Goal: Information Seeking & Learning: Learn about a topic

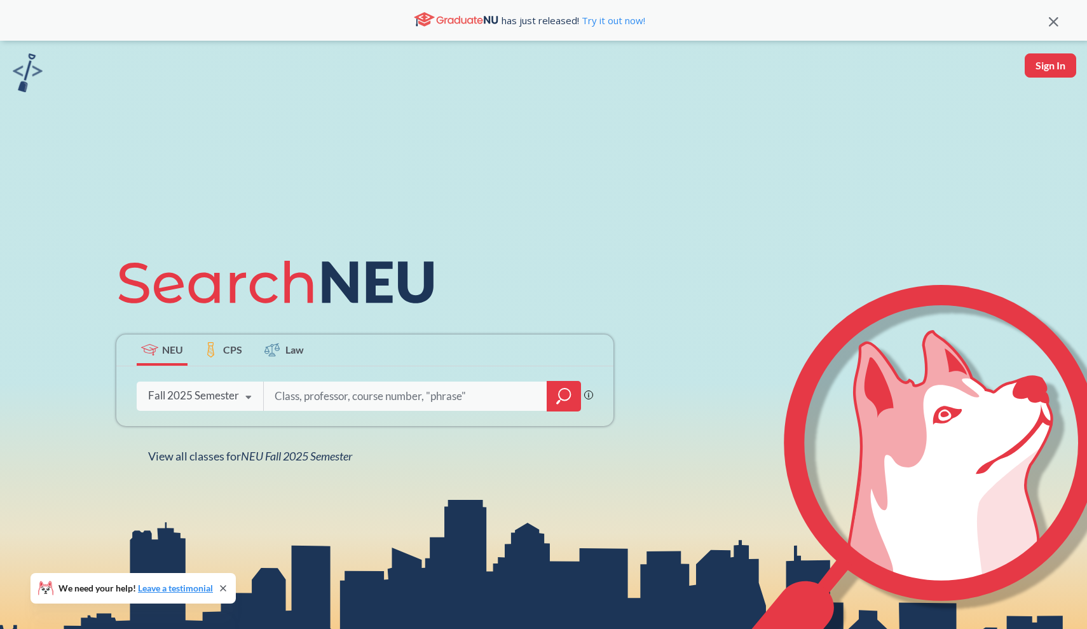
click at [208, 397] on div "Fall 2025 Semester" at bounding box center [193, 395] width 91 height 14
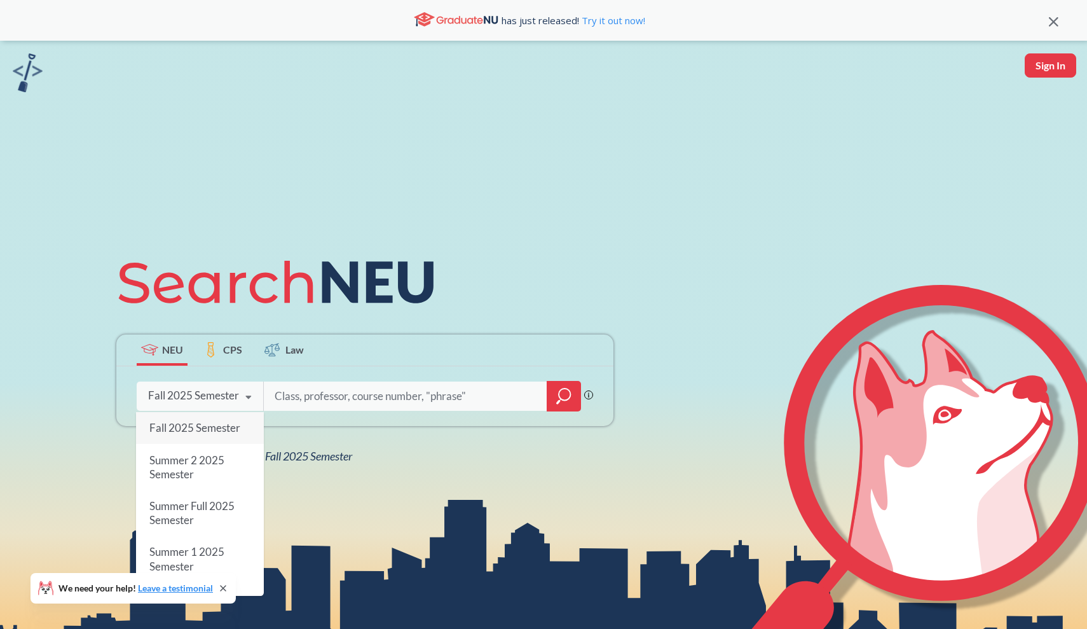
click at [208, 397] on div "Fall 2025 Semester" at bounding box center [193, 395] width 91 height 14
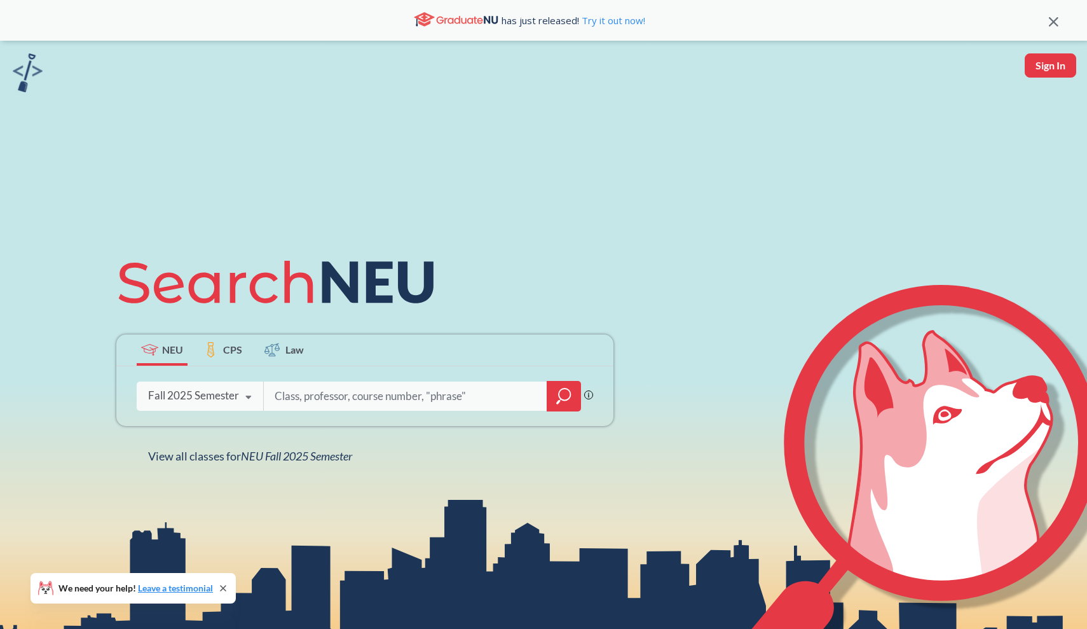
click at [361, 391] on input "search" at bounding box center [405, 396] width 264 height 27
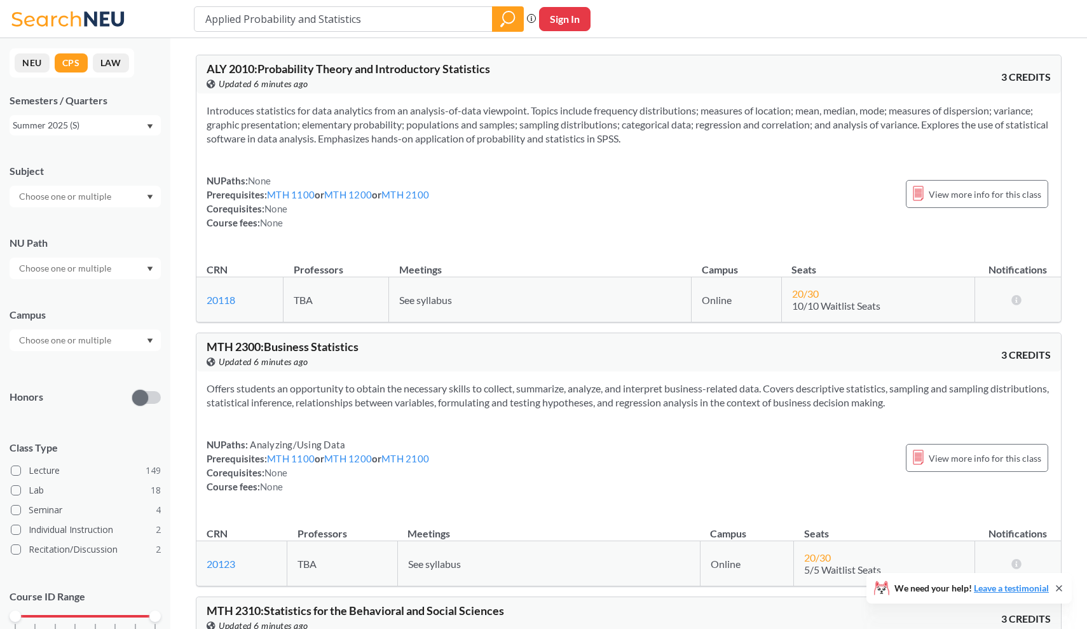
click at [359, 22] on input "Applied Probability and Statistics" at bounding box center [343, 19] width 279 height 22
type input "statistics"
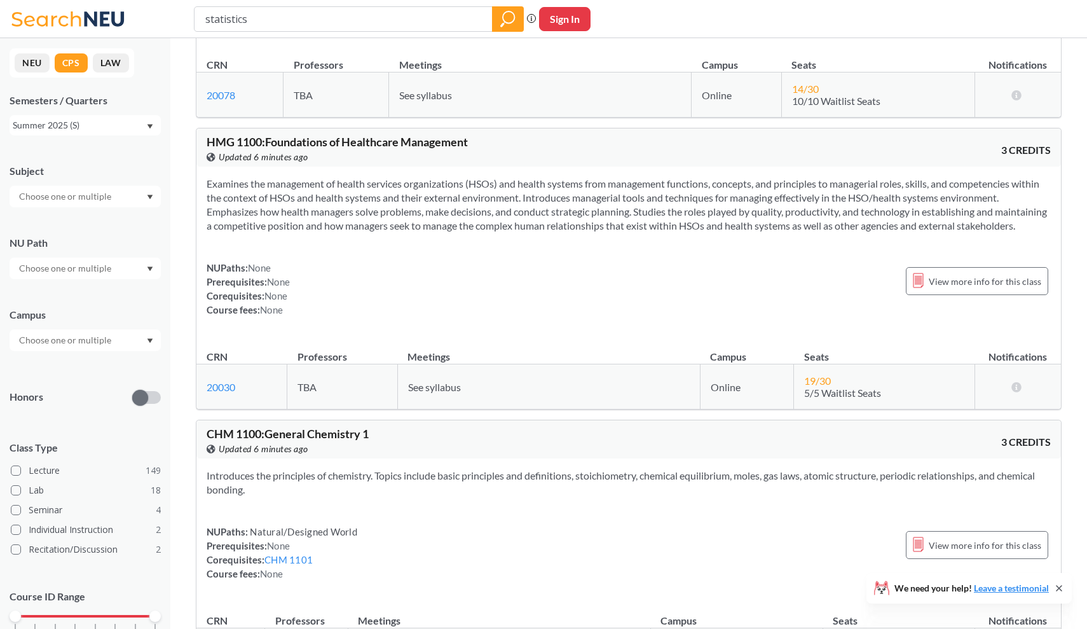
scroll to position [2147, 0]
click at [292, 27] on input "statistics" at bounding box center [343, 19] width 279 height 22
paste input "CPS MTH 2310"
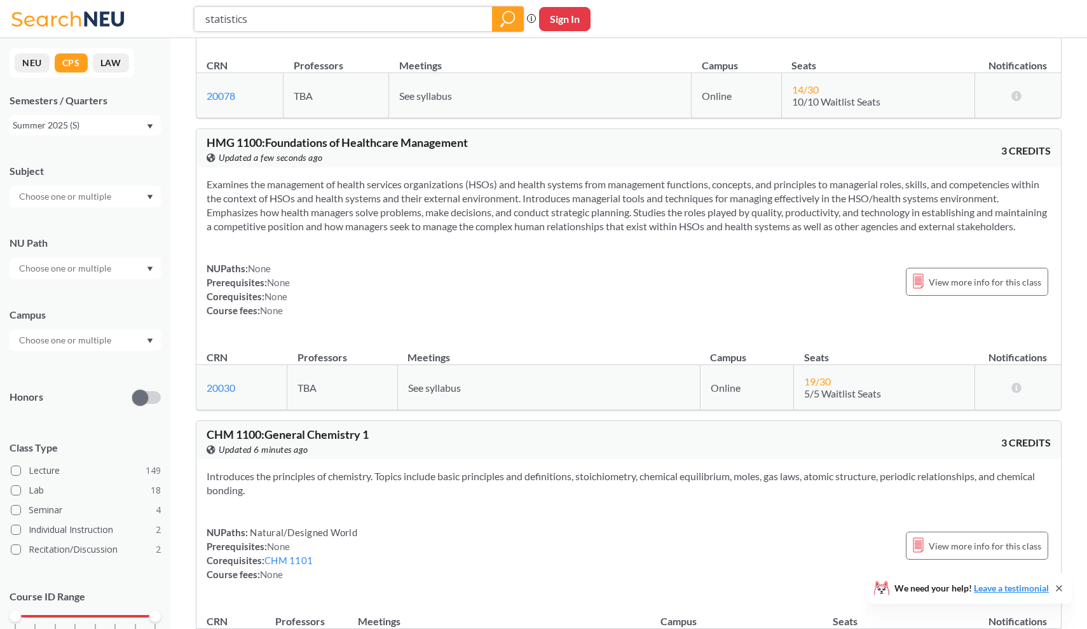
type input "CPS MTH 2310"
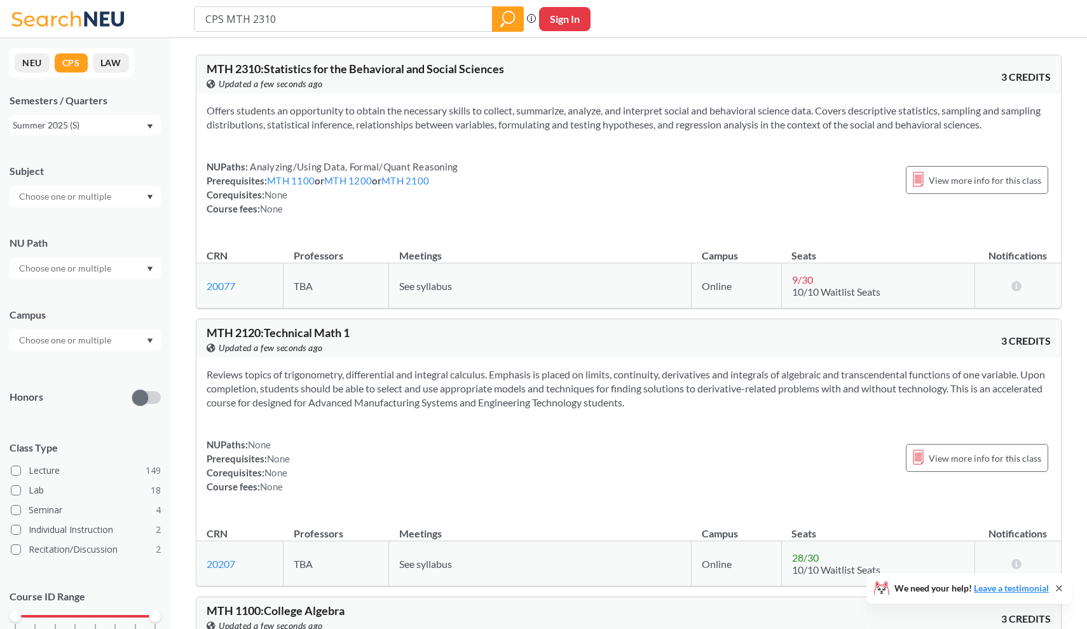
click at [258, 25] on input "CPS MTH 2310" at bounding box center [343, 19] width 279 height 22
type input "statistics"
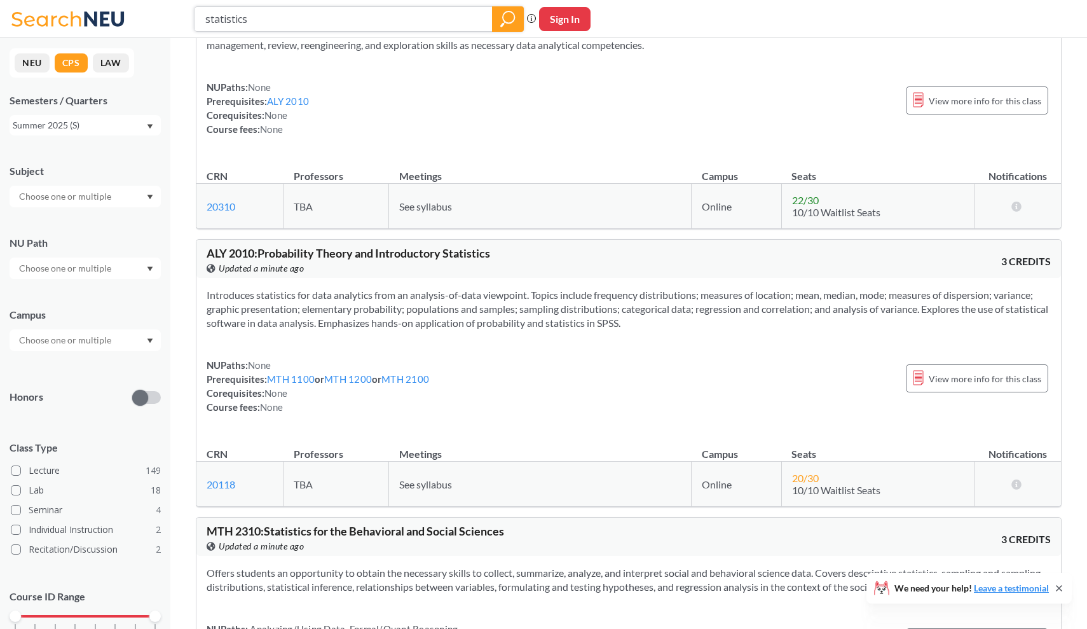
scroll to position [345, 0]
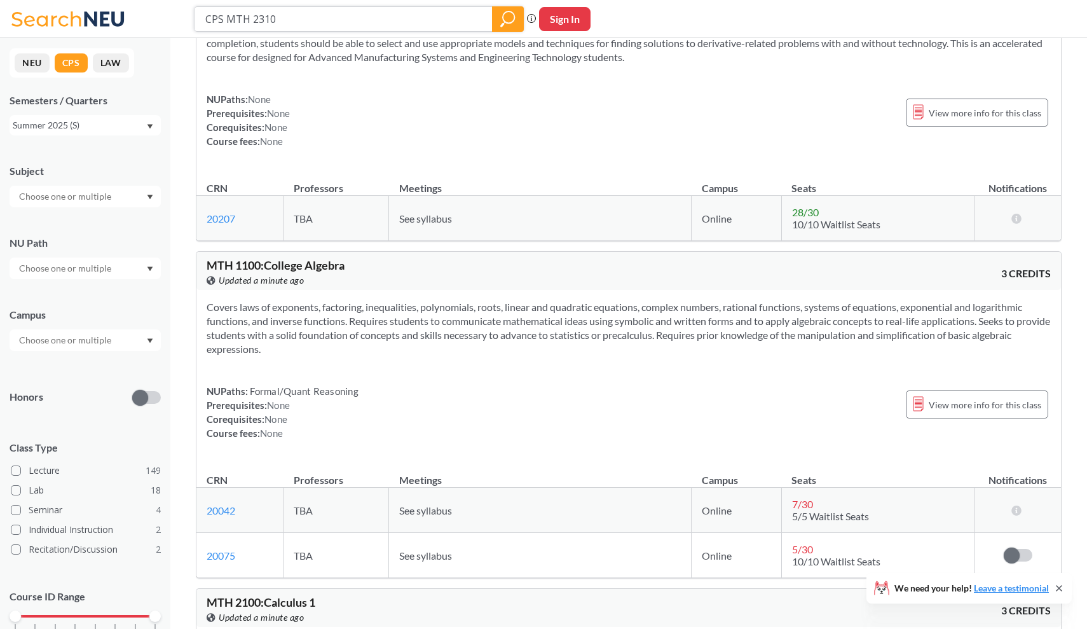
type input "CPS MTH 2310"
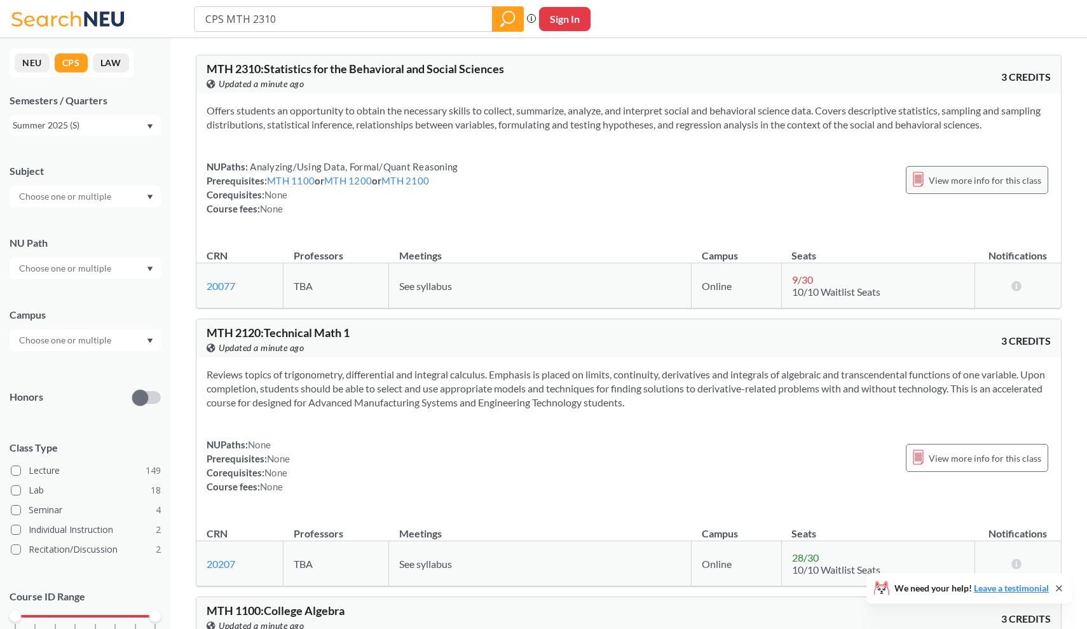
click at [937, 179] on span "View more info for this class" at bounding box center [985, 180] width 112 height 16
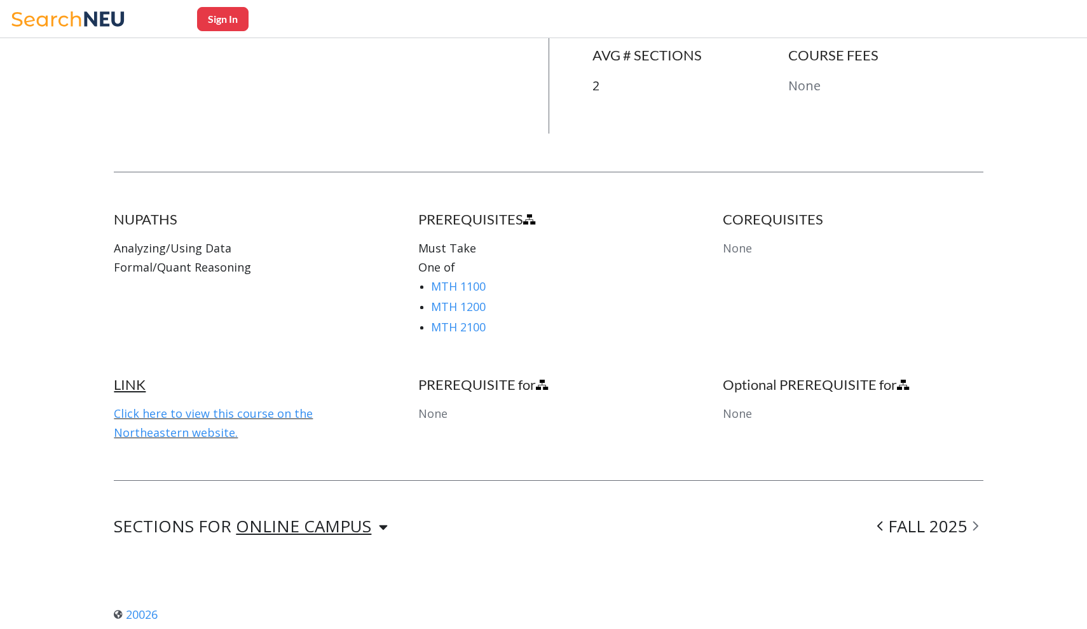
scroll to position [531, 0]
click at [261, 415] on link "Click here to view this course on the Northeastern website." at bounding box center [213, 424] width 199 height 34
